Goal: Find specific page/section: Find specific page/section

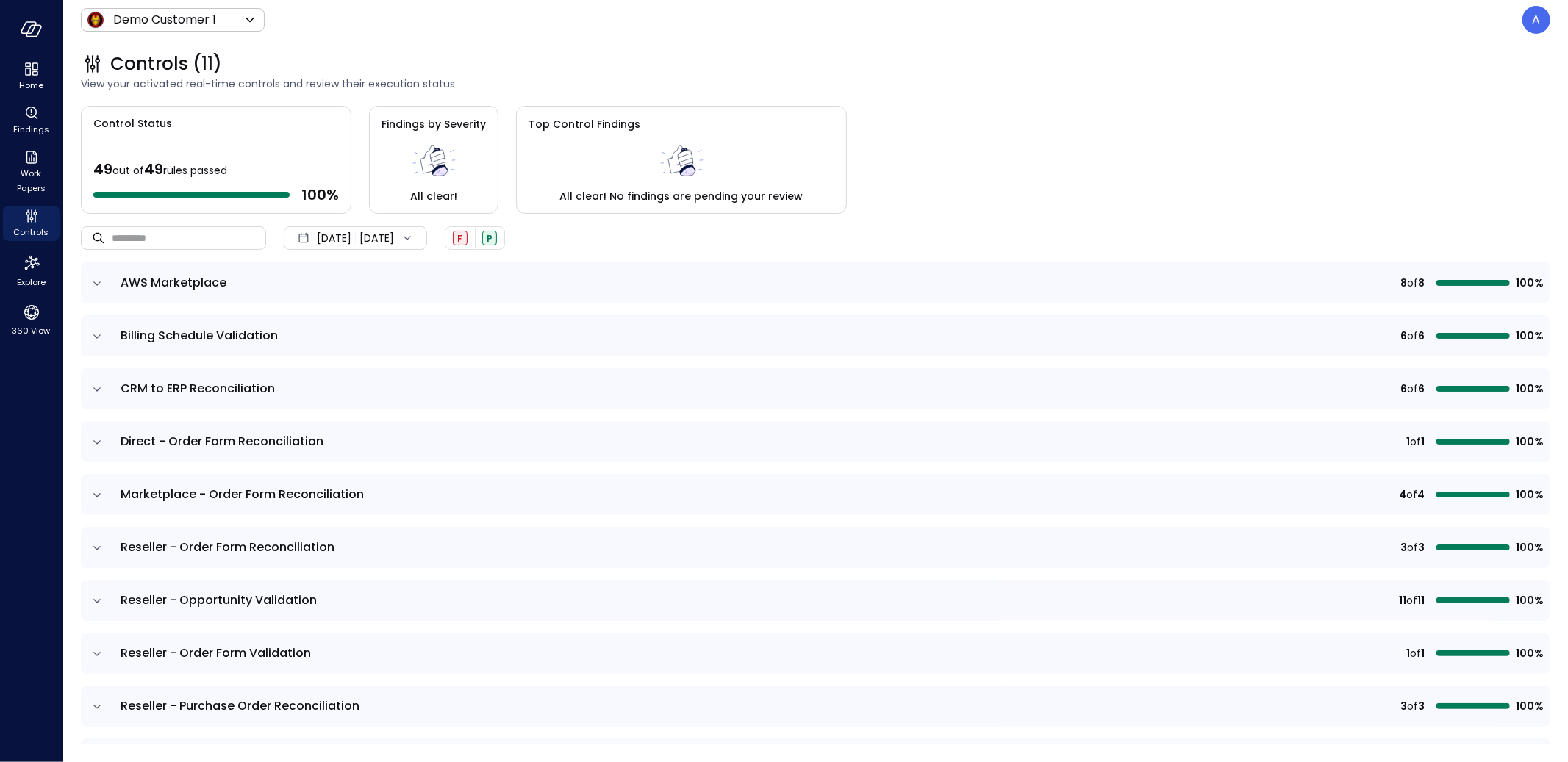
click at [959, 131] on div "Control Status 49 out of 49 rules passed 100 % Findings by Severity All clear! …" at bounding box center [815, 160] width 1469 height 108
click at [1533, 30] on div "A" at bounding box center [1536, 20] width 28 height 28
click at [1453, 144] on li "Builder" at bounding box center [1475, 142] width 145 height 27
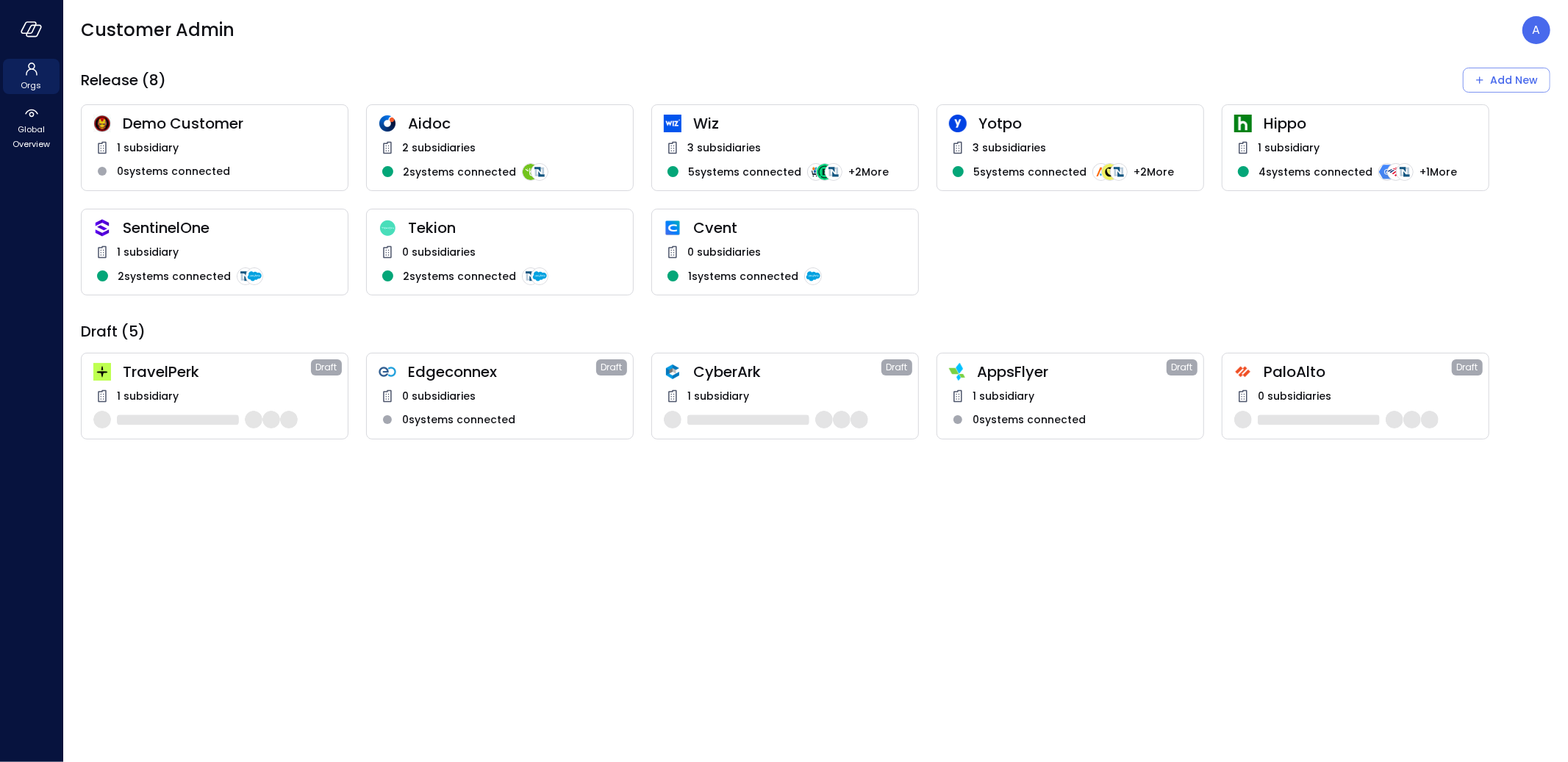
click at [221, 128] on span "Demo Customer" at bounding box center [230, 123] width 213 height 19
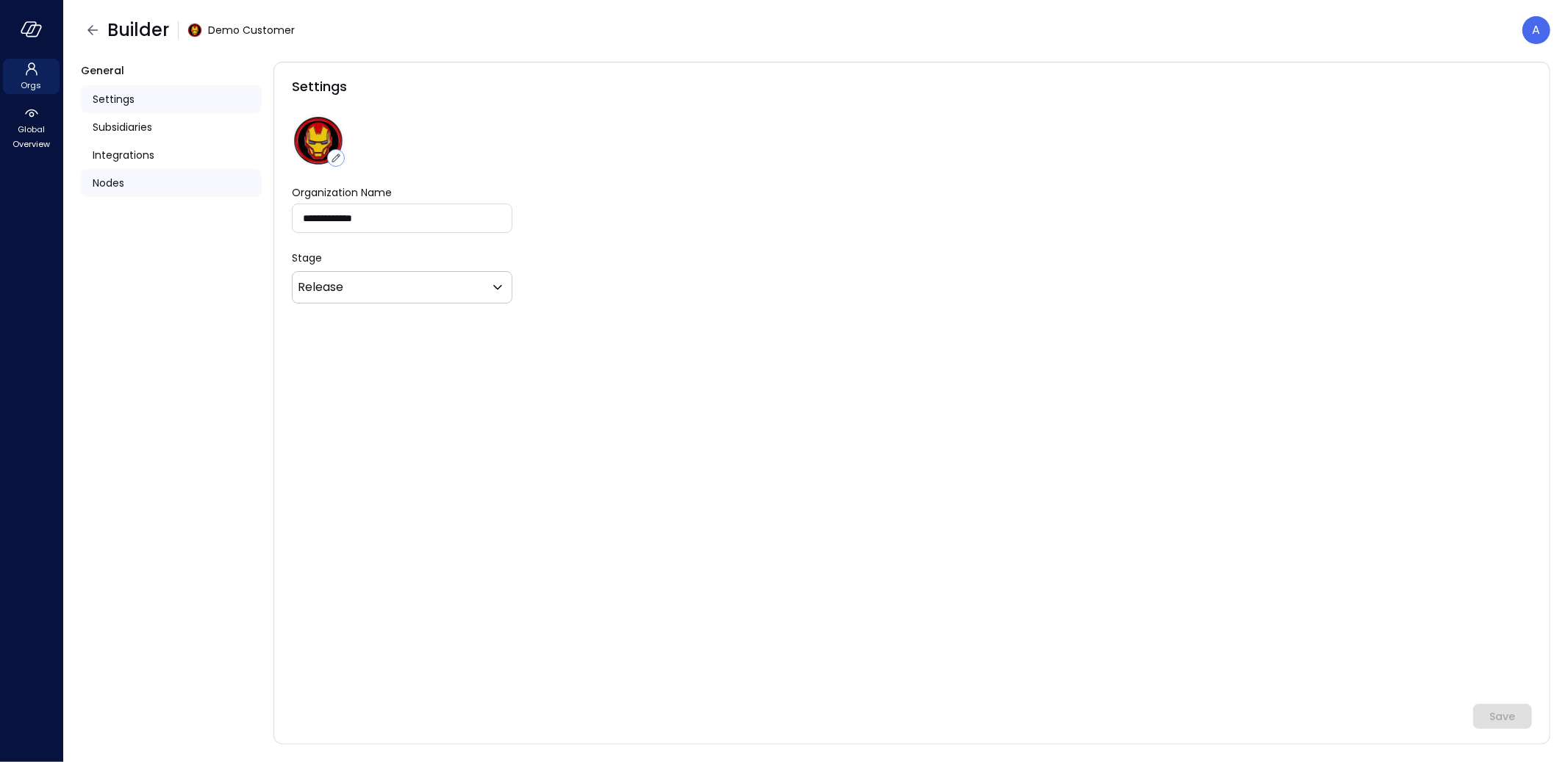
click at [157, 192] on div "Nodes" at bounding box center [171, 183] width 181 height 28
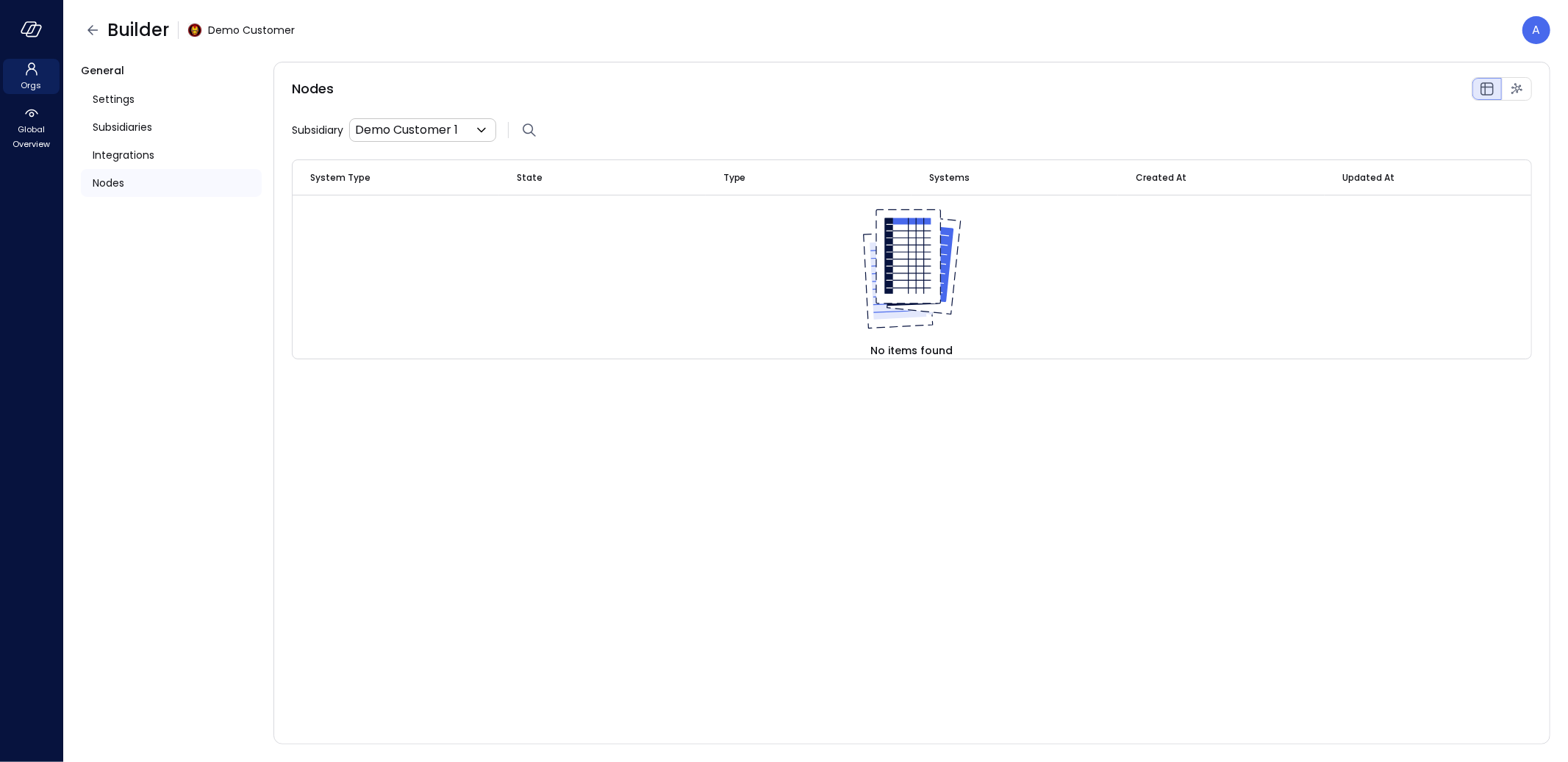
click at [403, 481] on div "Nodes Subsidiary Demo Customer 1 * ​ System Type State Type Systems Created At …" at bounding box center [912, 403] width 1277 height 683
